Goal: Information Seeking & Learning: Learn about a topic

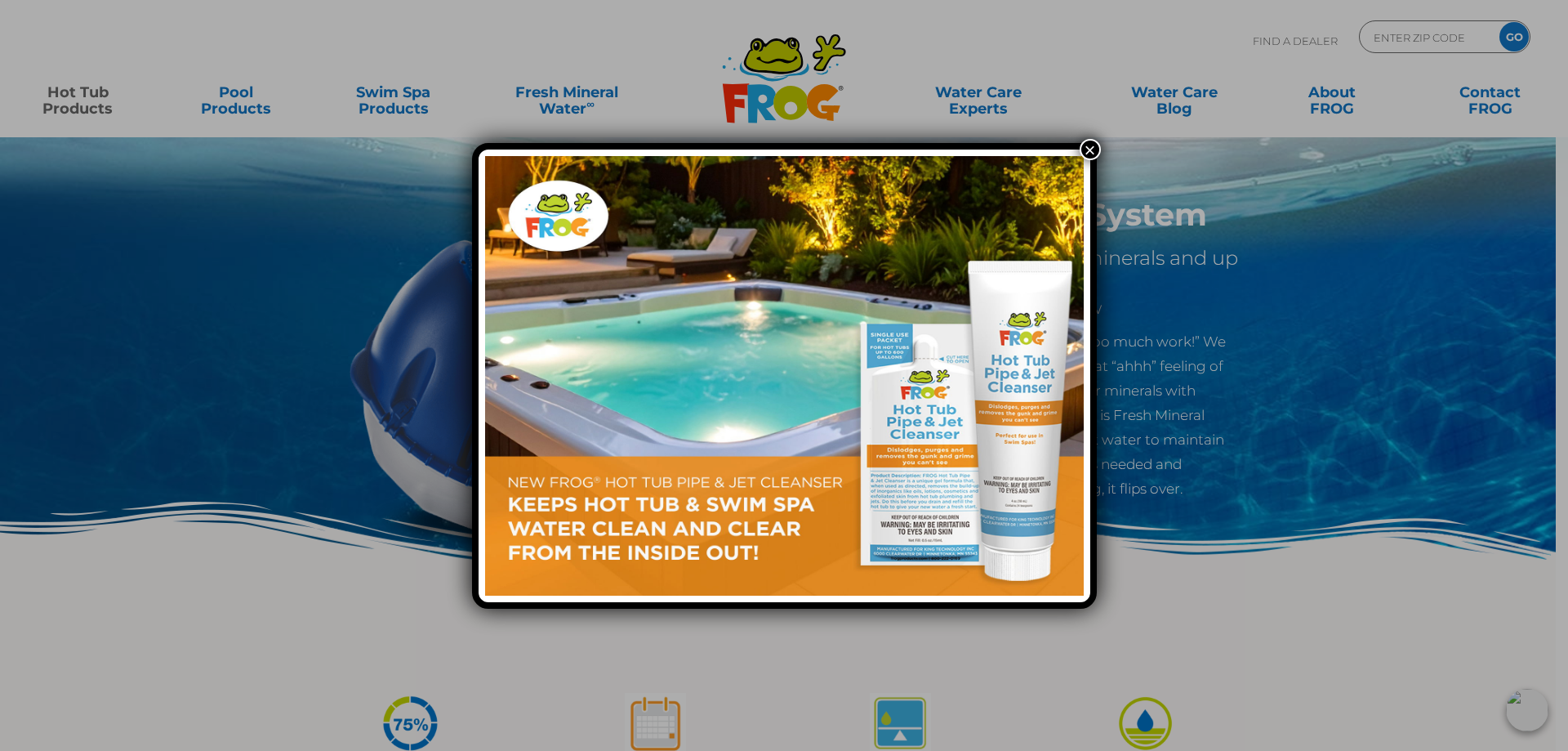
click at [1090, 150] on button "×" at bounding box center [1091, 149] width 21 height 21
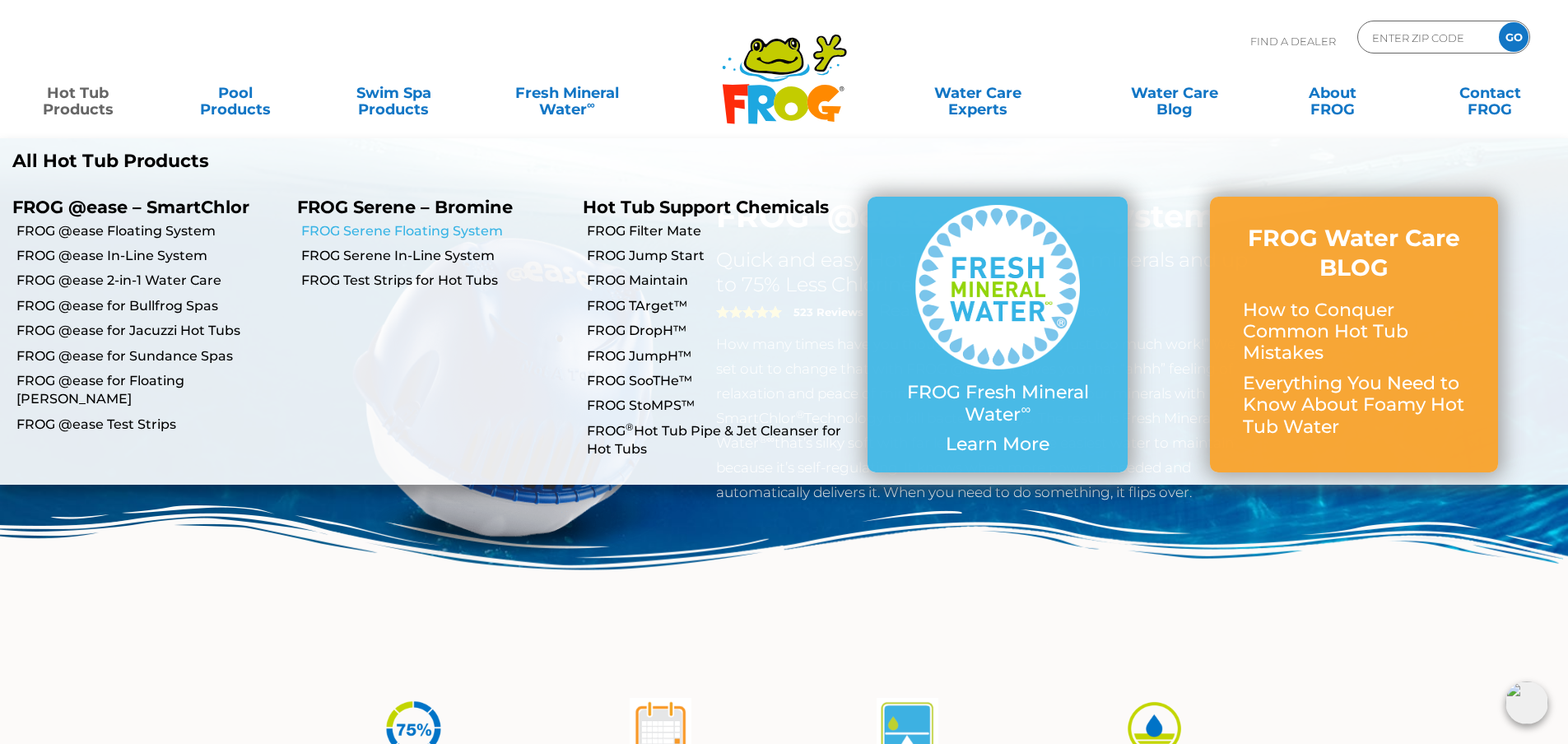
click at [332, 227] on link "FROG Serene Floating System" at bounding box center [435, 231] width 269 height 18
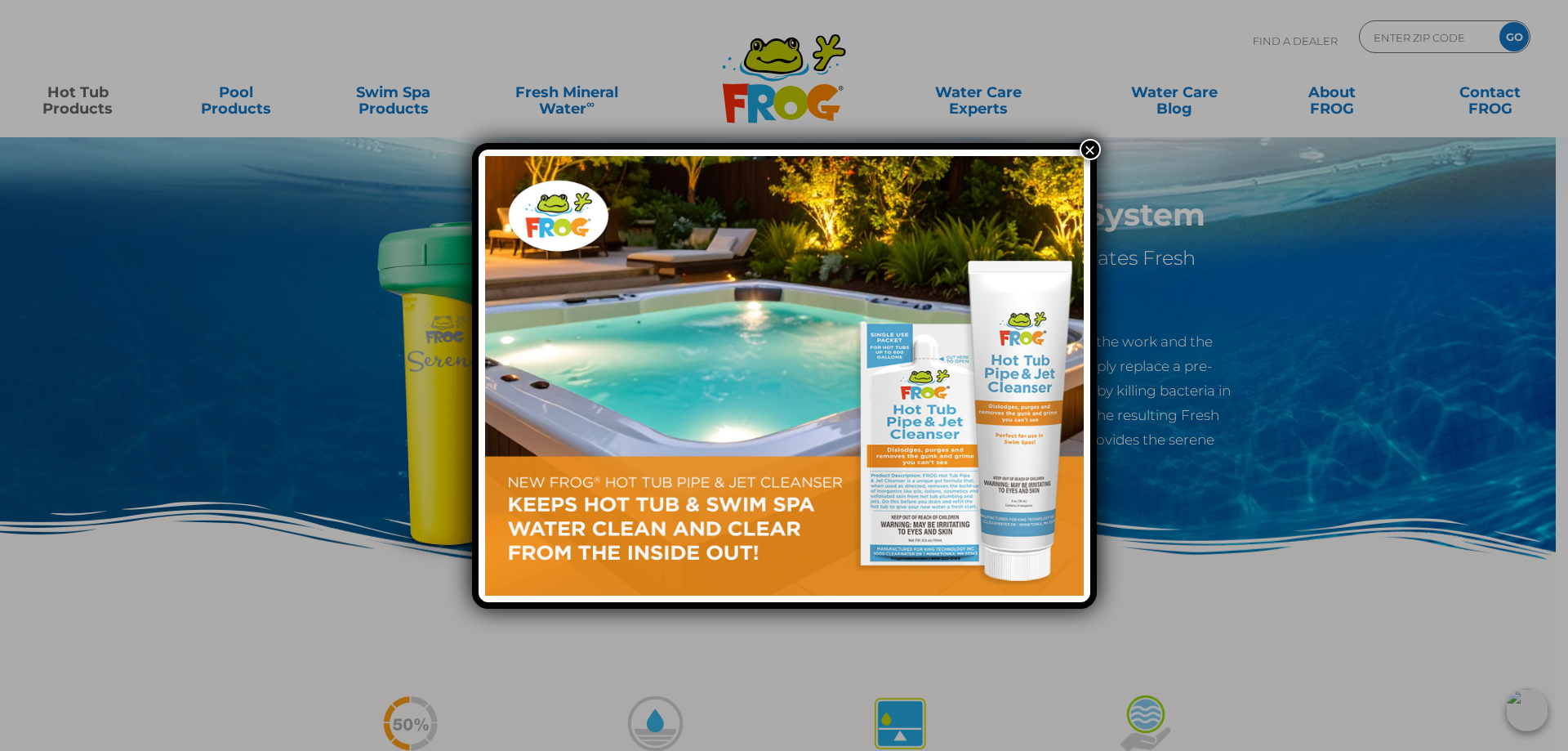
click at [1097, 141] on button "×" at bounding box center [1091, 149] width 21 height 21
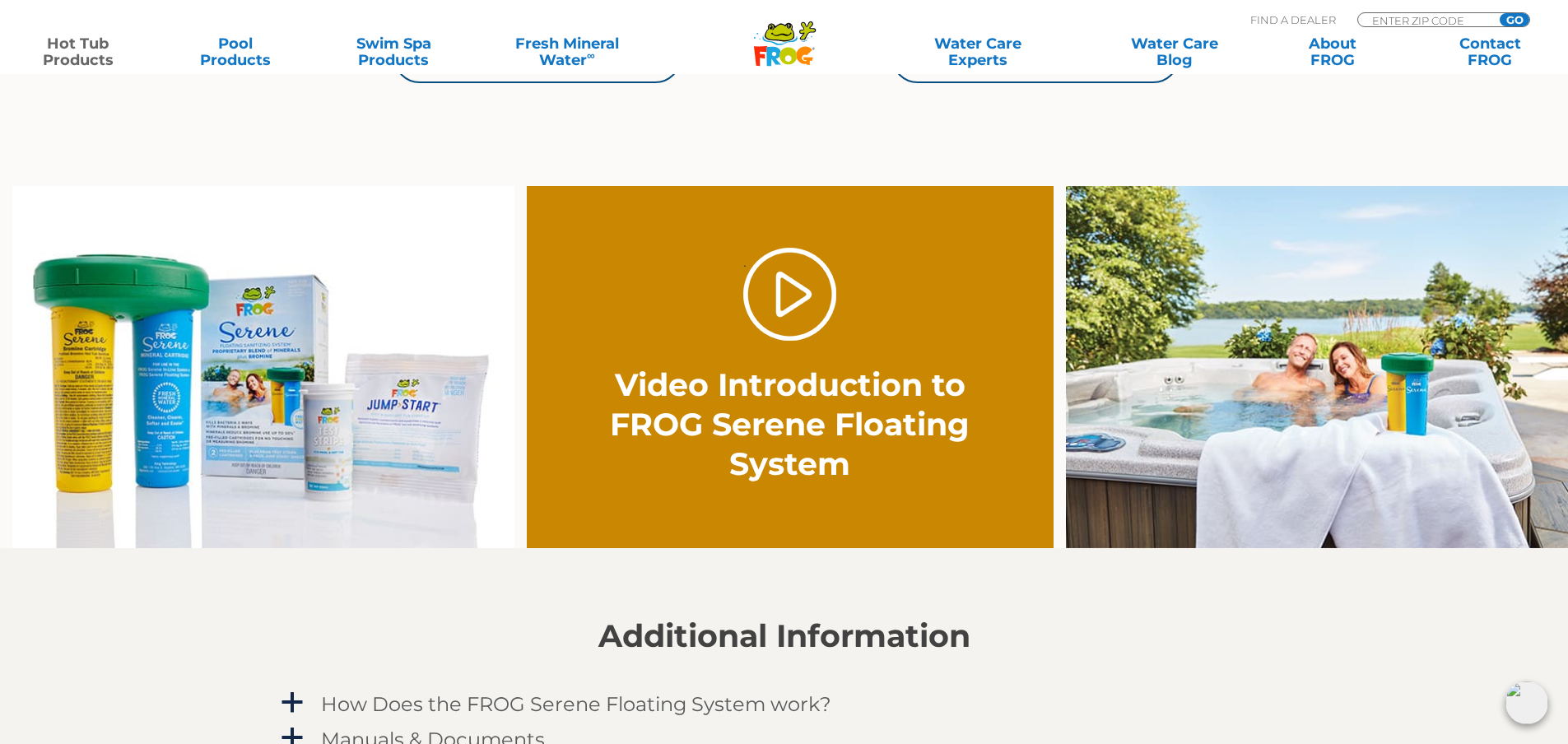
scroll to position [1070, 0]
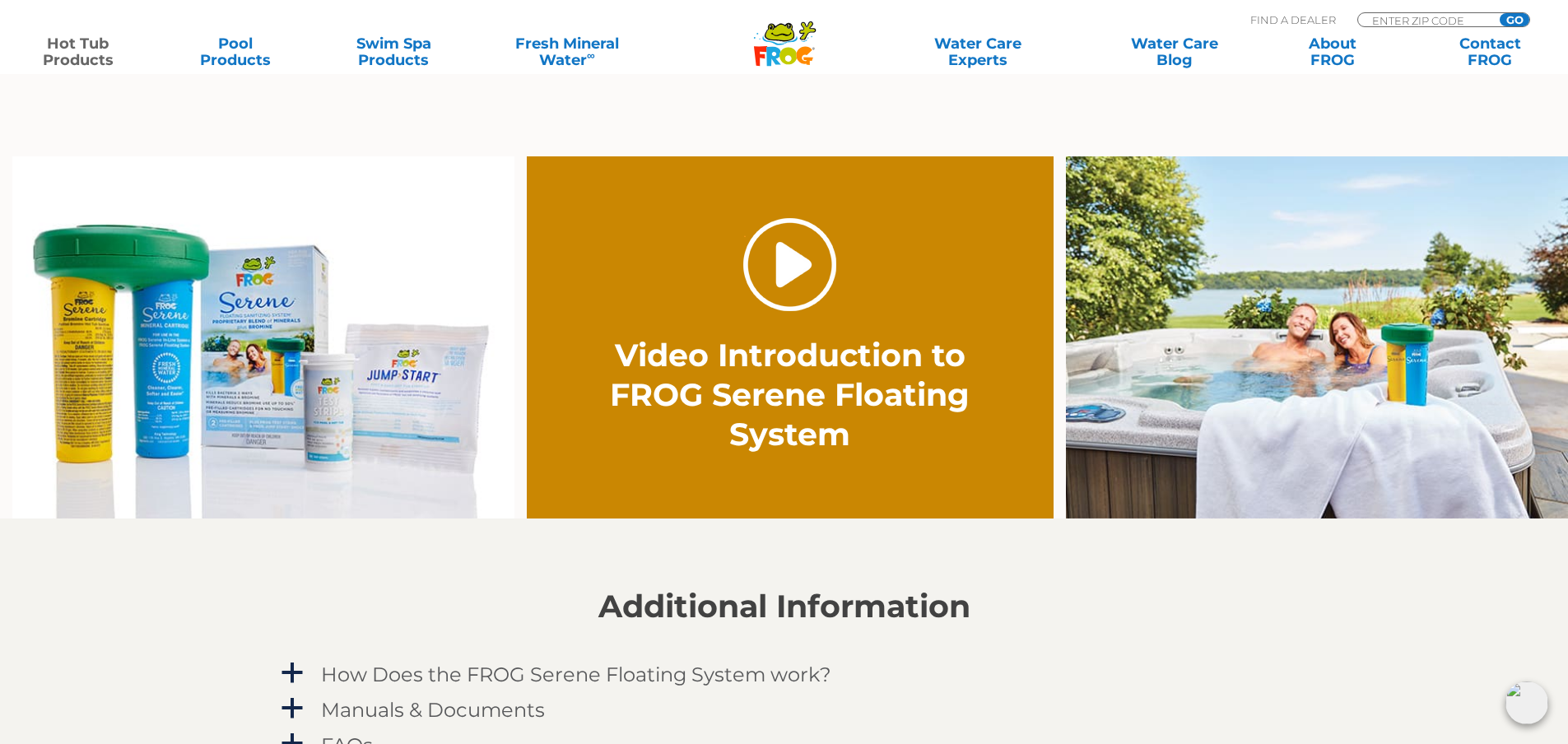
click at [782, 267] on link "." at bounding box center [789, 265] width 93 height 93
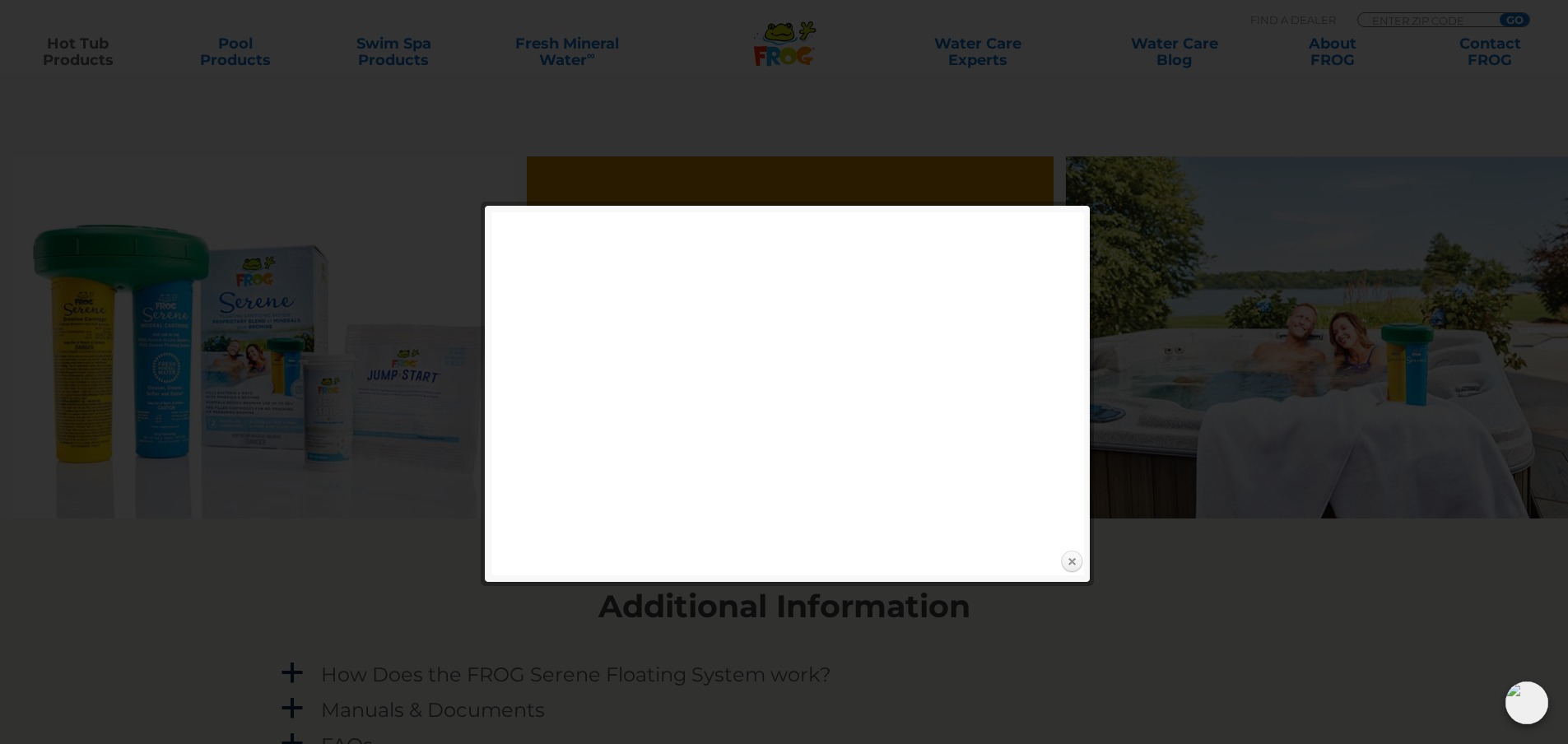
click at [1067, 561] on link "Close" at bounding box center [1072, 562] width 25 height 25
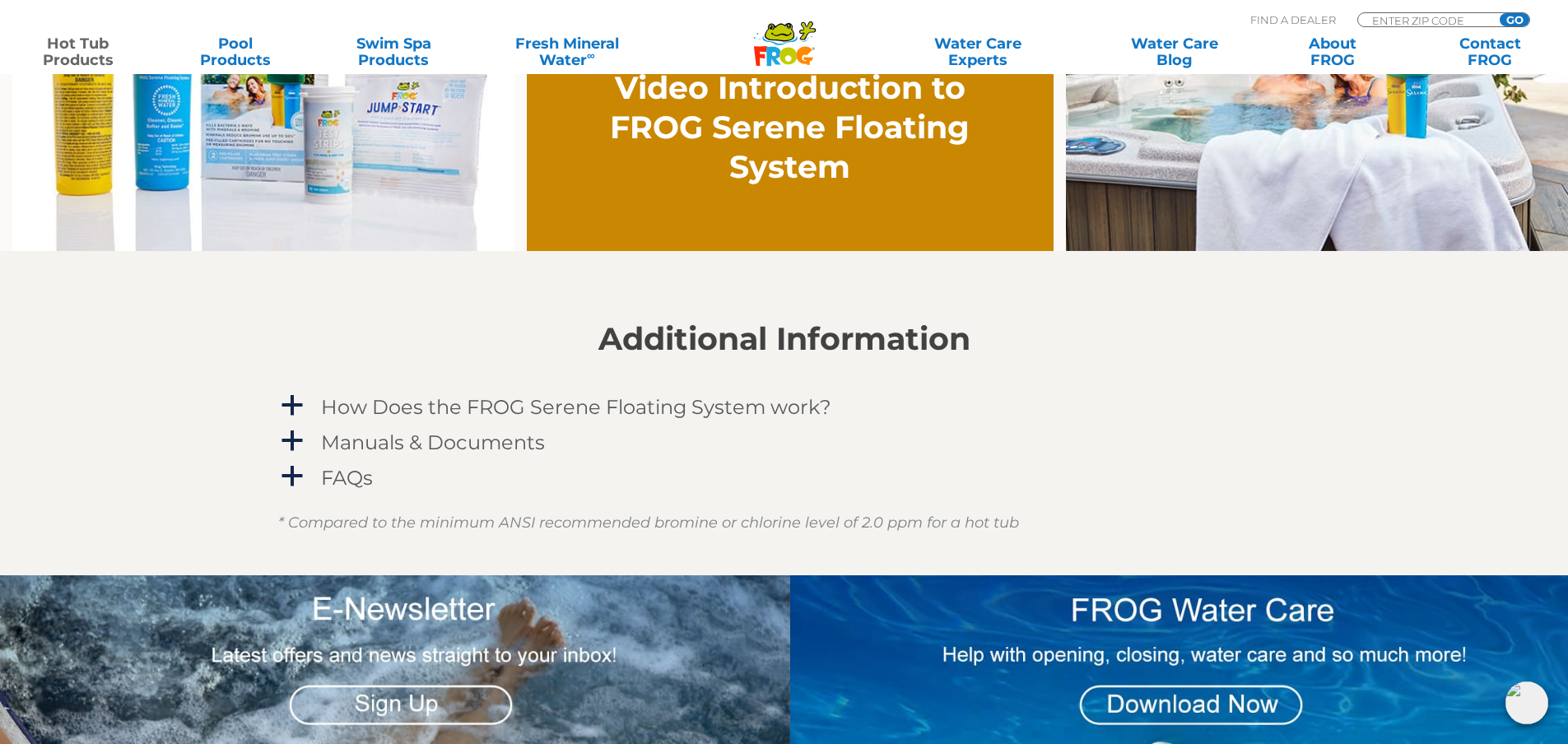
scroll to position [1399, 0]
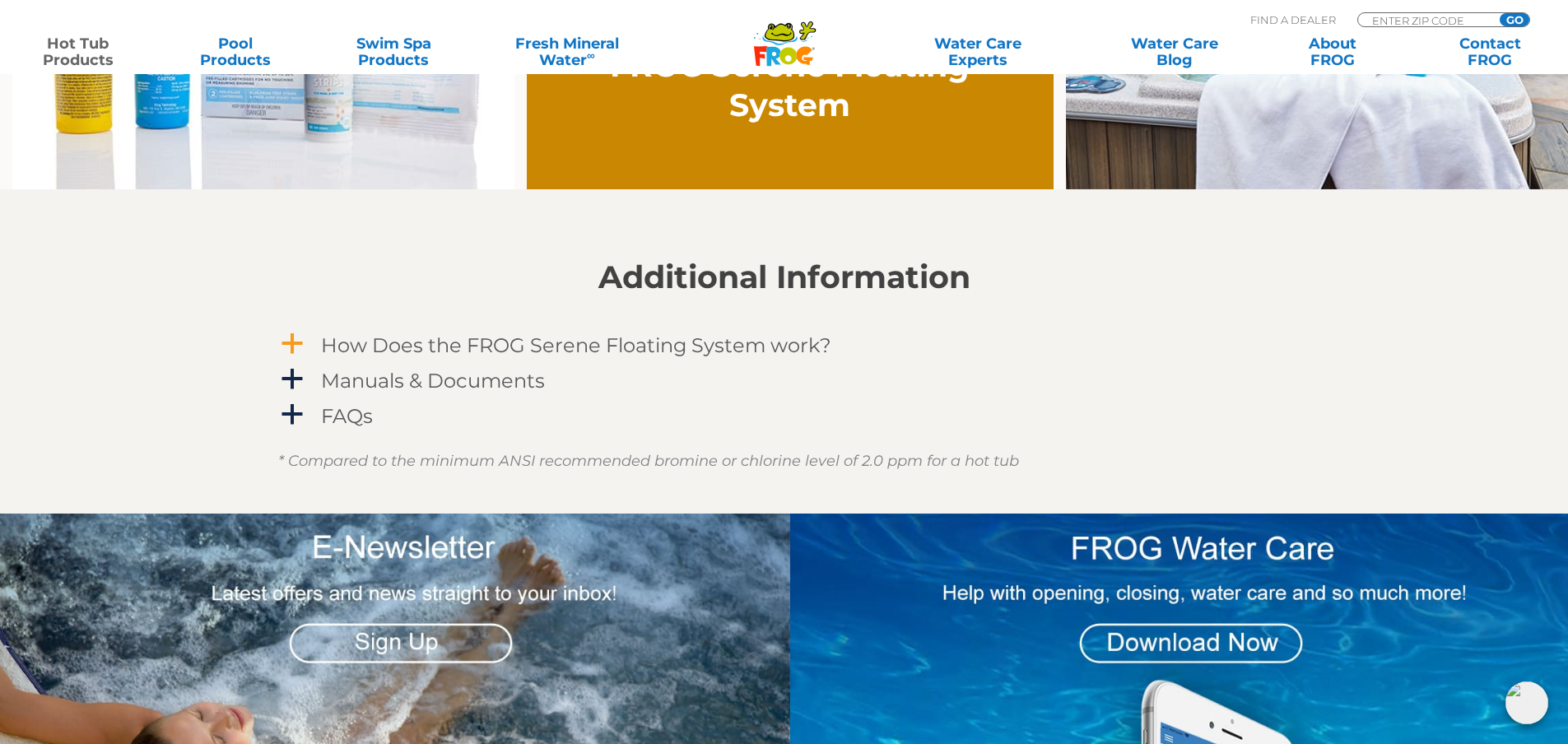
click at [297, 343] on span "a" at bounding box center [293, 345] width 25 height 25
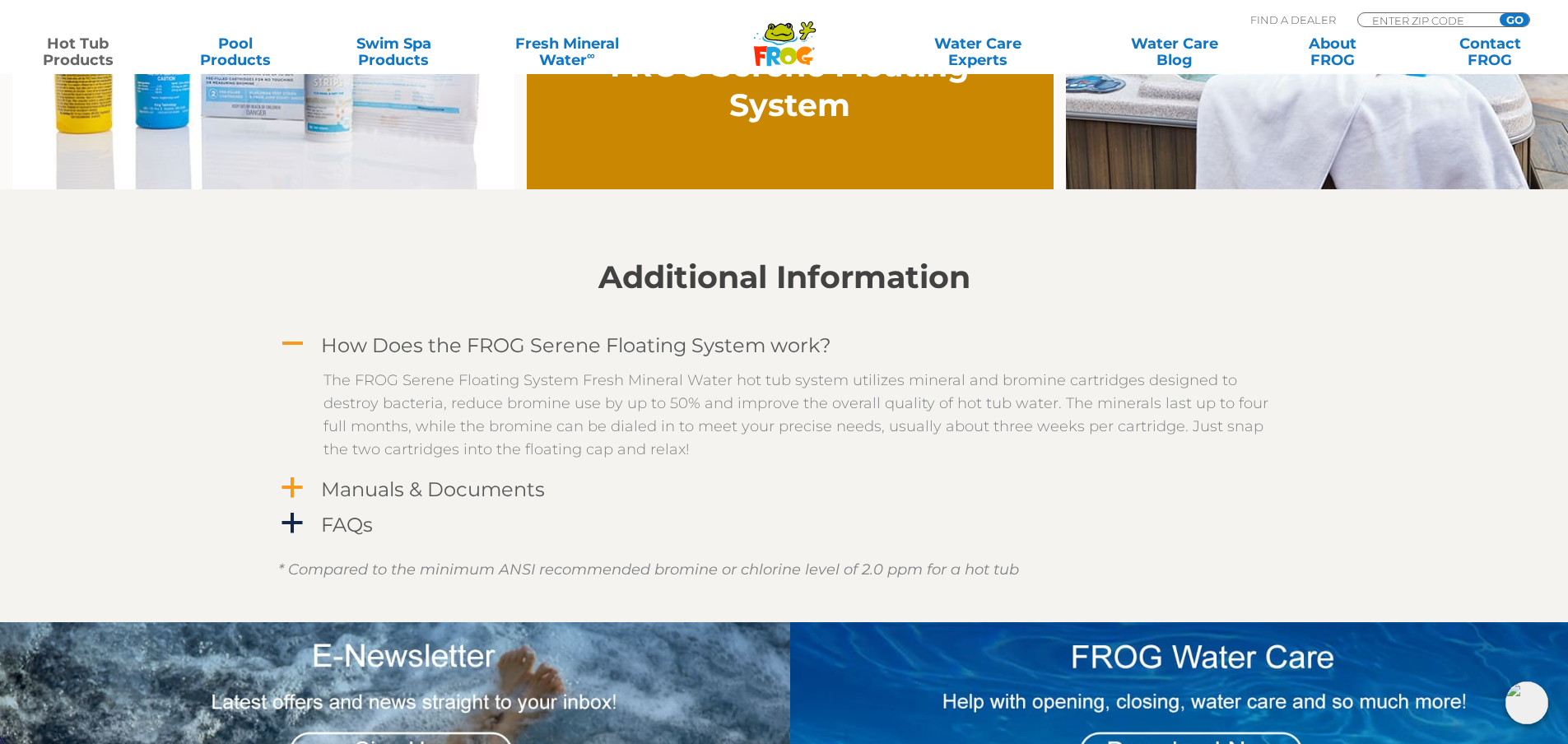
click at [314, 484] on link "a Manuals & Documents" at bounding box center [784, 490] width 1013 height 31
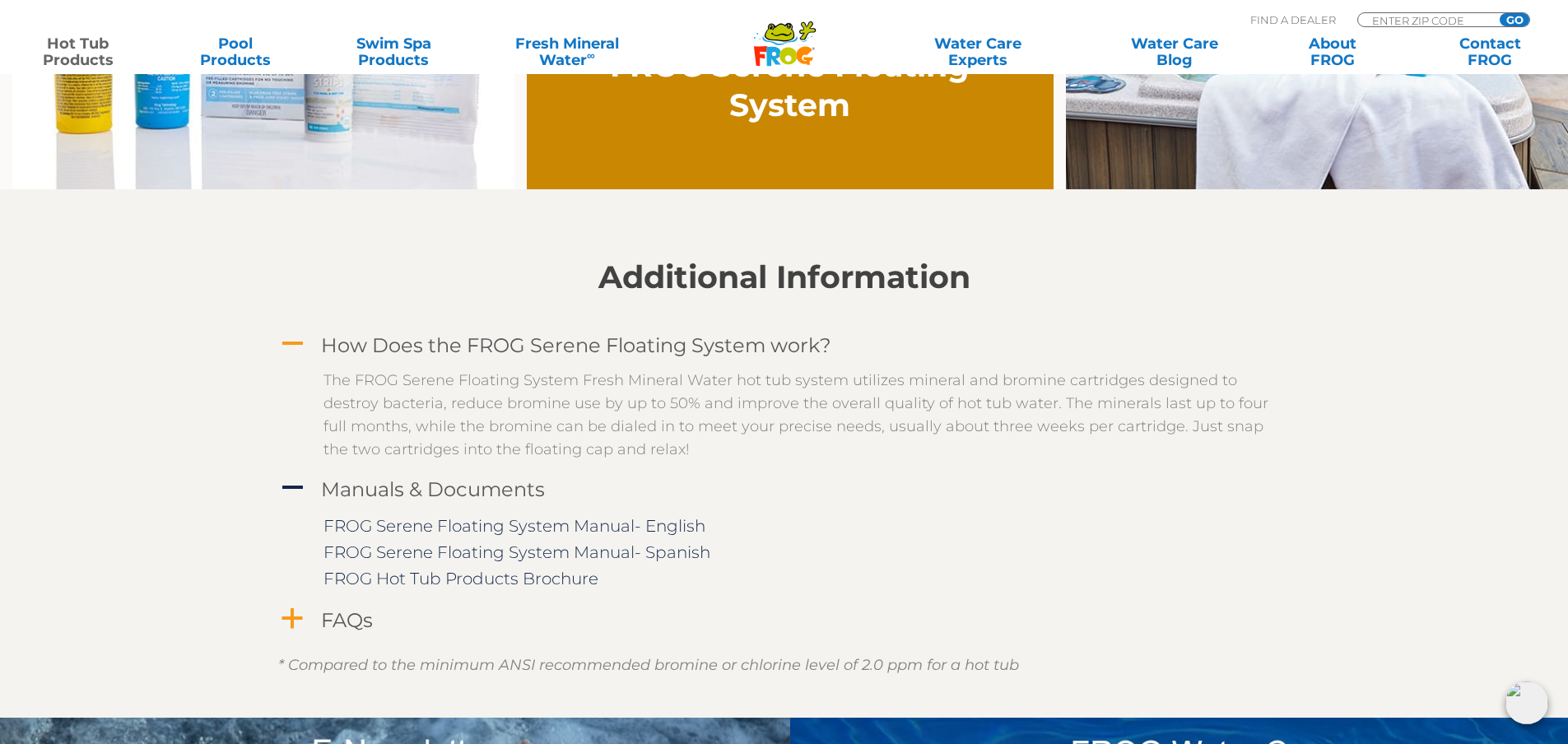
click at [301, 621] on span "a" at bounding box center [293, 619] width 25 height 25
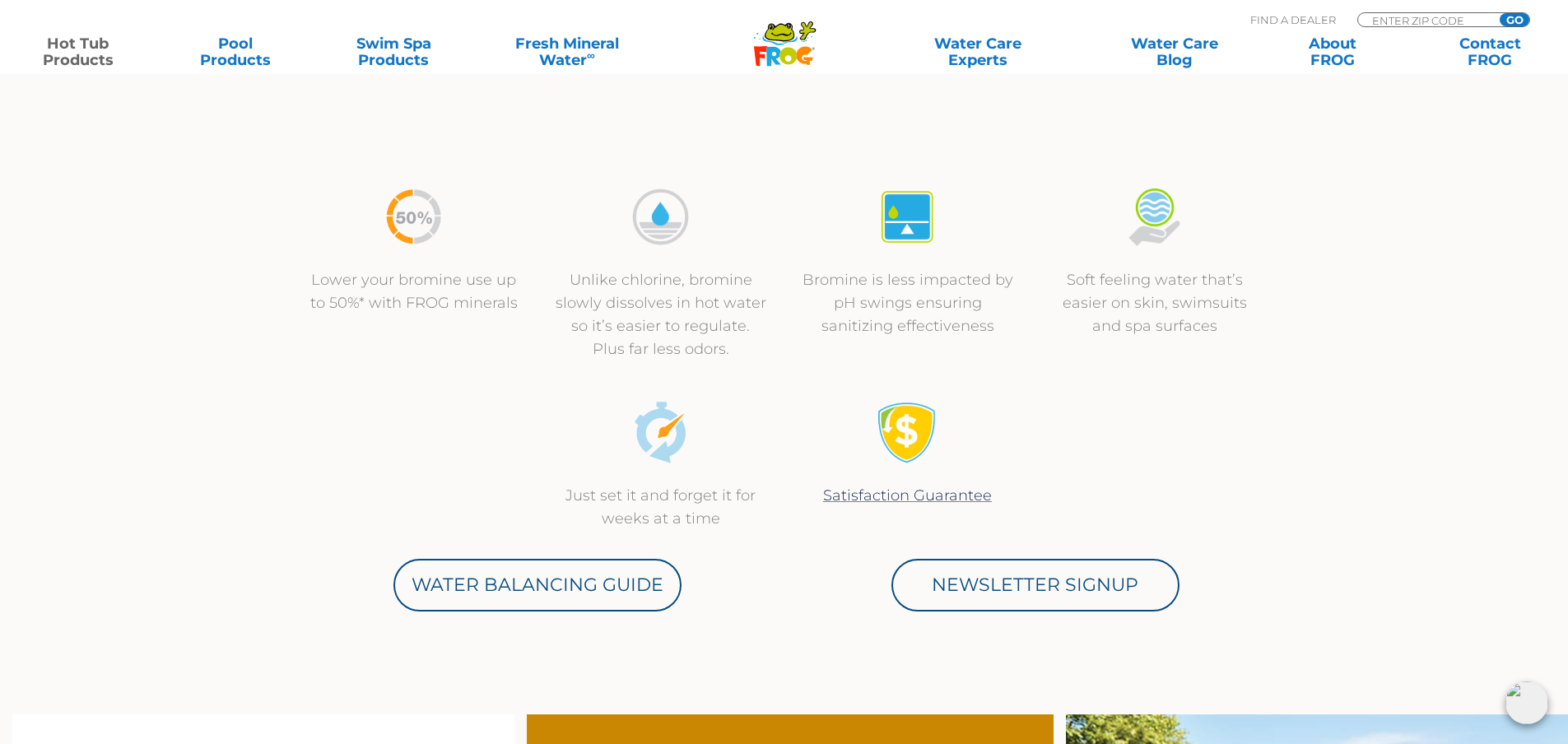
scroll to position [0, 0]
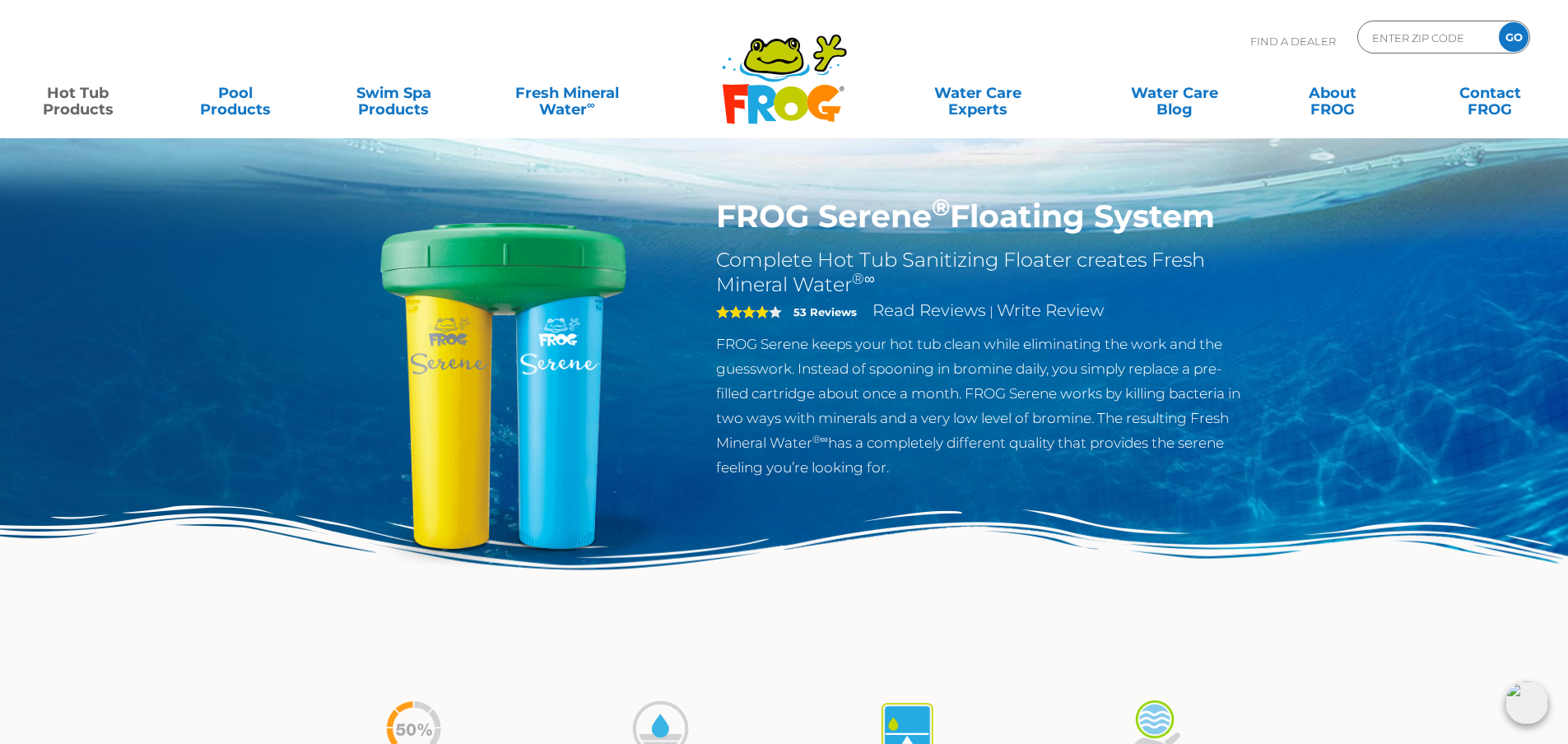
drag, startPoint x: 185, startPoint y: 623, endPoint x: 160, endPoint y: 330, distance: 294.1
